Goal: Task Accomplishment & Management: Manage account settings

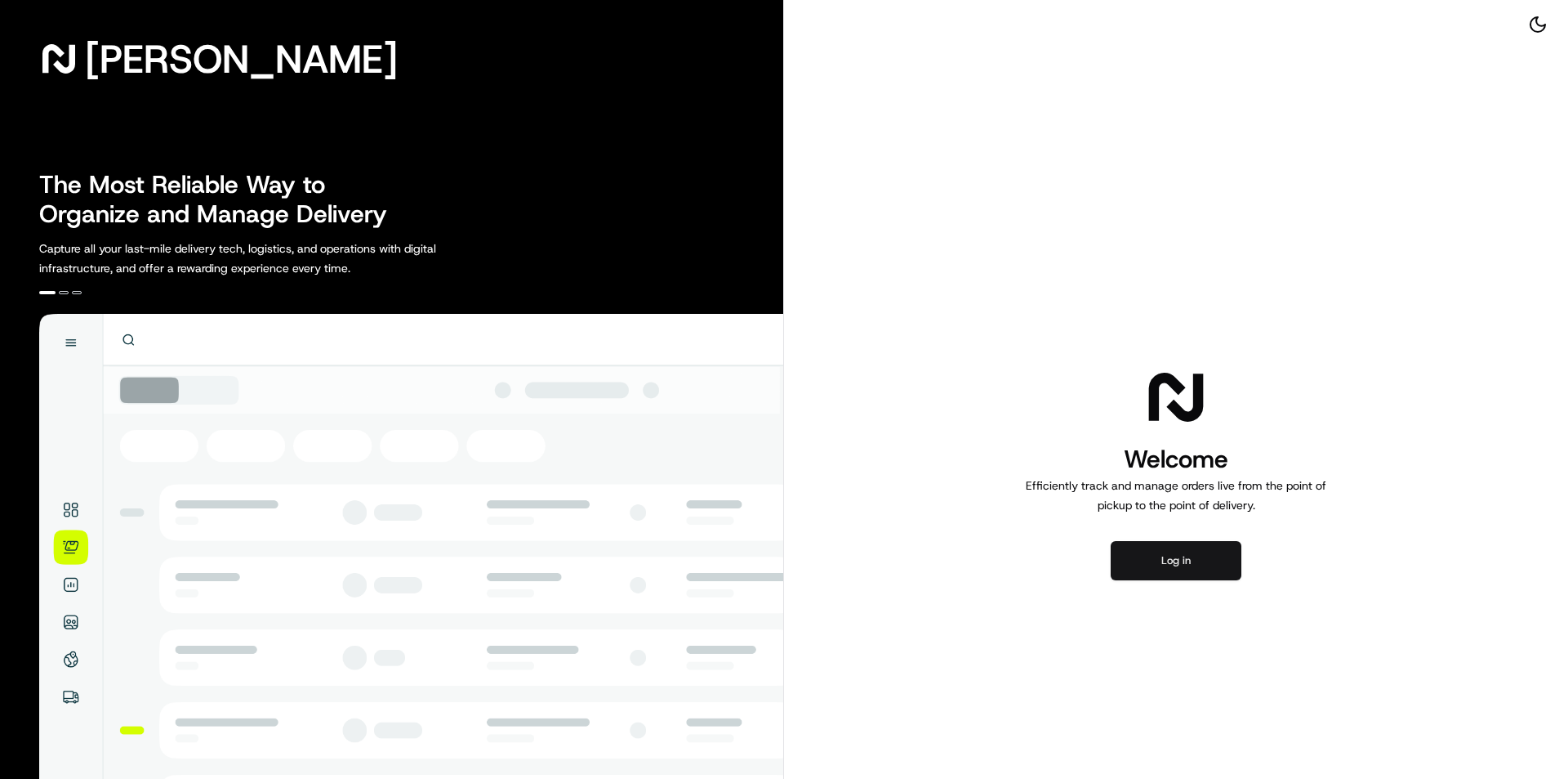
click at [1180, 567] on button "Log in" at bounding box center [1175, 560] width 131 height 39
click at [1162, 572] on button "Log in" at bounding box center [1175, 560] width 131 height 39
click at [1152, 564] on button "Log in" at bounding box center [1175, 560] width 131 height 39
